Goal: Task Accomplishment & Management: Manage account settings

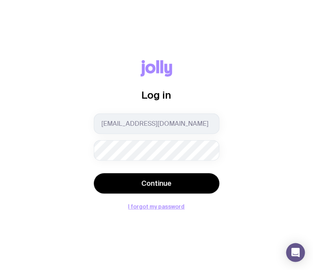
click at [94, 173] on button "Continue" at bounding box center [157, 183] width 126 height 20
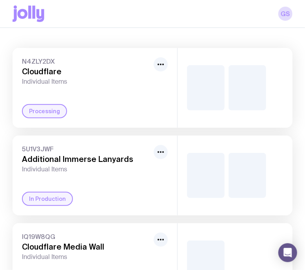
scroll to position [82, 0]
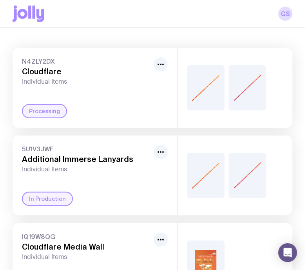
click at [207, 94] on img at bounding box center [206, 87] width 38 height 45
click at [206, 189] on img at bounding box center [206, 175] width 38 height 45
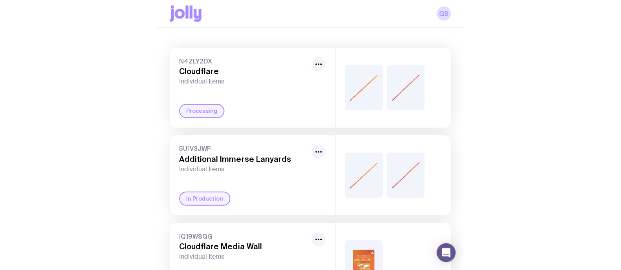
scroll to position [0, 0]
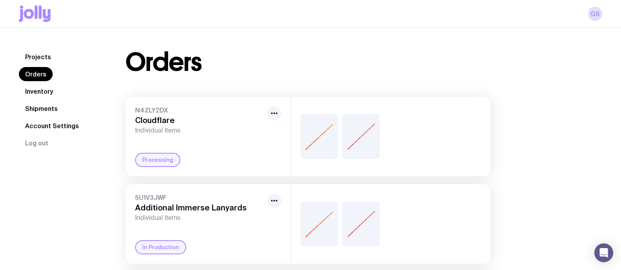
click at [37, 90] on link "Inventory" at bounding box center [39, 91] width 40 height 14
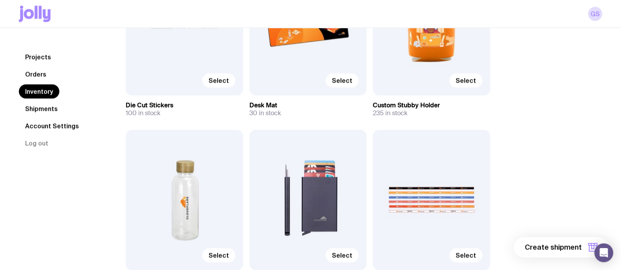
scroll to position [1221, 0]
click at [312, 211] on div "Select" at bounding box center [431, 200] width 117 height 141
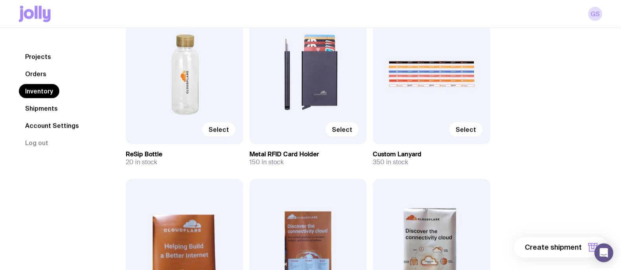
scroll to position [1347, 0]
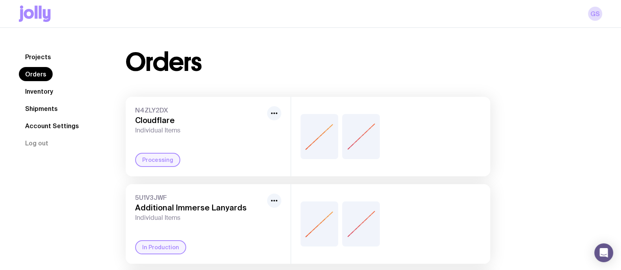
click at [325, 132] on img at bounding box center [319, 136] width 38 height 45
click at [40, 91] on link "Inventory" at bounding box center [39, 91] width 40 height 14
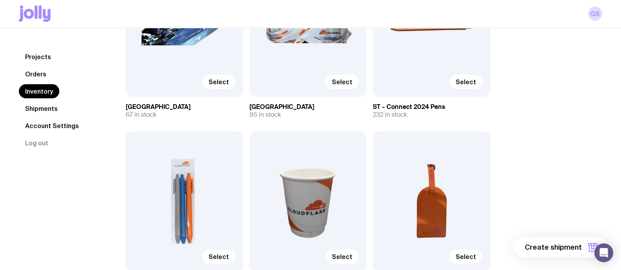
scroll to position [2998, 0]
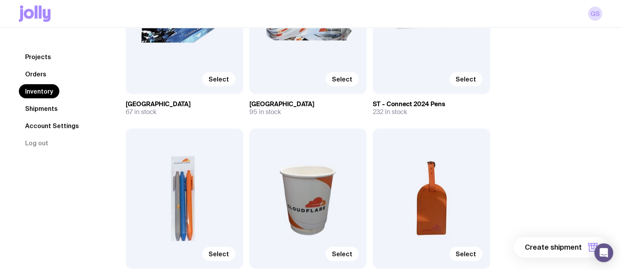
drag, startPoint x: 245, startPoint y: 105, endPoint x: 289, endPoint y: 113, distance: 44.3
click at [188, 107] on h3 "[GEOGRAPHIC_DATA]" at bounding box center [184, 105] width 117 height 8
drag, startPoint x: 168, startPoint y: 112, endPoint x: 124, endPoint y: 104, distance: 45.4
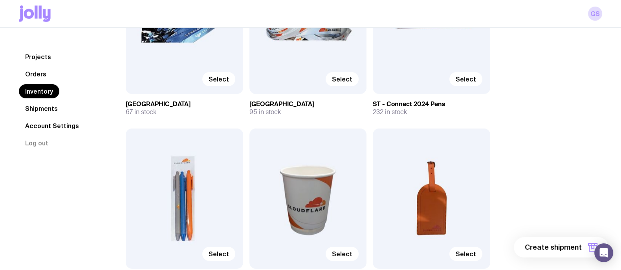
copy div "ST - Blue Lanyard 67 in stock"
drag, startPoint x: 291, startPoint y: 113, endPoint x: 249, endPoint y: 102, distance: 43.3
copy div "ST - White Lanyard 95 in stock"
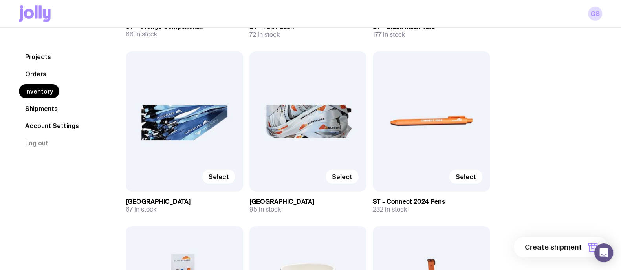
scroll to position [2909, 0]
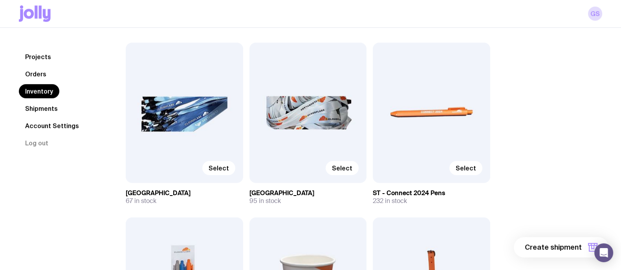
click at [177, 107] on div "Select" at bounding box center [184, 113] width 117 height 141
click at [222, 168] on span "Select" at bounding box center [218, 168] width 20 height 8
click at [0, 0] on input "Select" at bounding box center [0, 0] width 0 height 0
click at [222, 169] on span "Selected" at bounding box center [215, 168] width 28 height 8
click at [0, 0] on input "Selected" at bounding box center [0, 0] width 0 height 0
